Goal: Transaction & Acquisition: Obtain resource

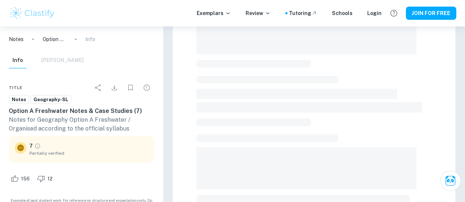
scroll to position [147, 0]
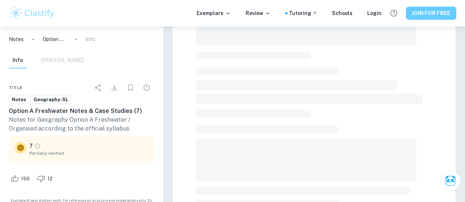
click at [424, 14] on button "JOIN FOR FREE" at bounding box center [431, 13] width 50 height 13
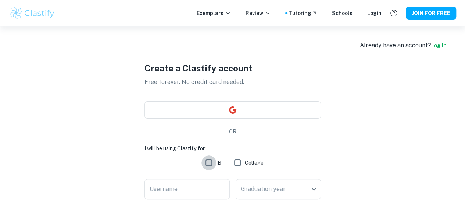
click at [210, 164] on input "IB" at bounding box center [208, 163] width 15 height 15
checkbox input "true"
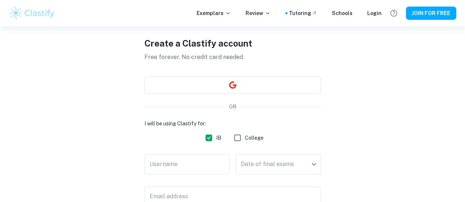
scroll to position [37, 0]
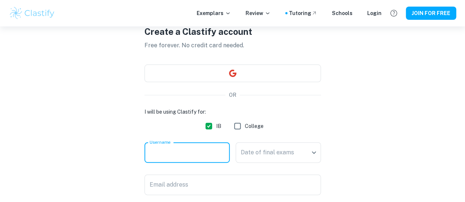
click at [178, 156] on input "Username" at bounding box center [186, 153] width 85 height 21
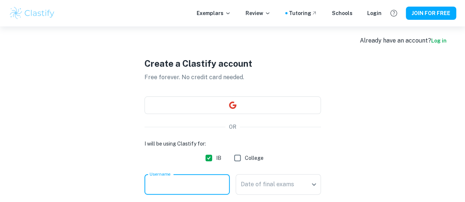
scroll to position [0, 0]
